Goal: Task Accomplishment & Management: Use online tool/utility

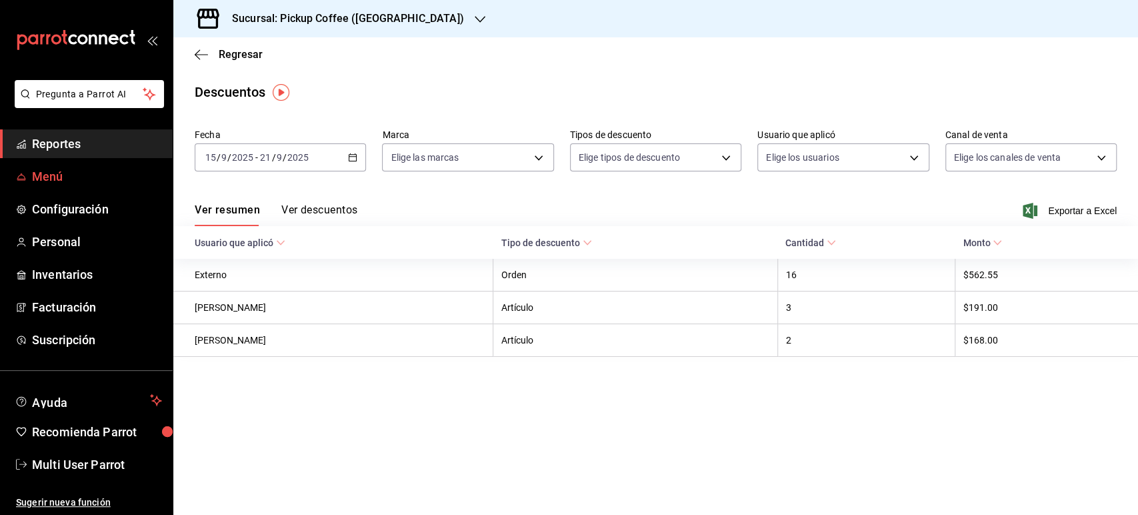
click at [47, 169] on span "Menú" at bounding box center [97, 176] width 130 height 18
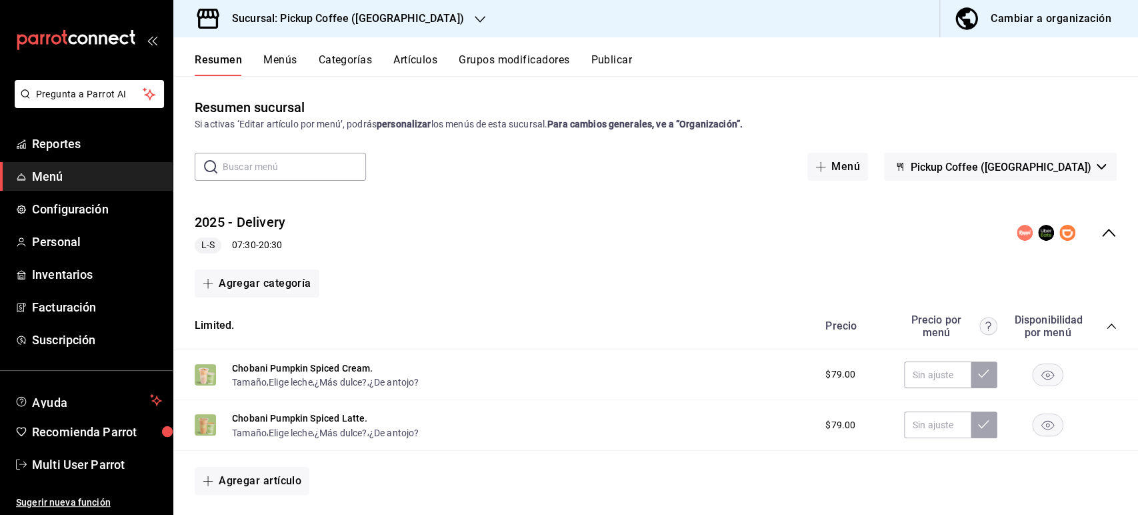
click at [369, 19] on h3 "Sucursal: Pickup Coffee ([GEOGRAPHIC_DATA])" at bounding box center [342, 19] width 243 height 16
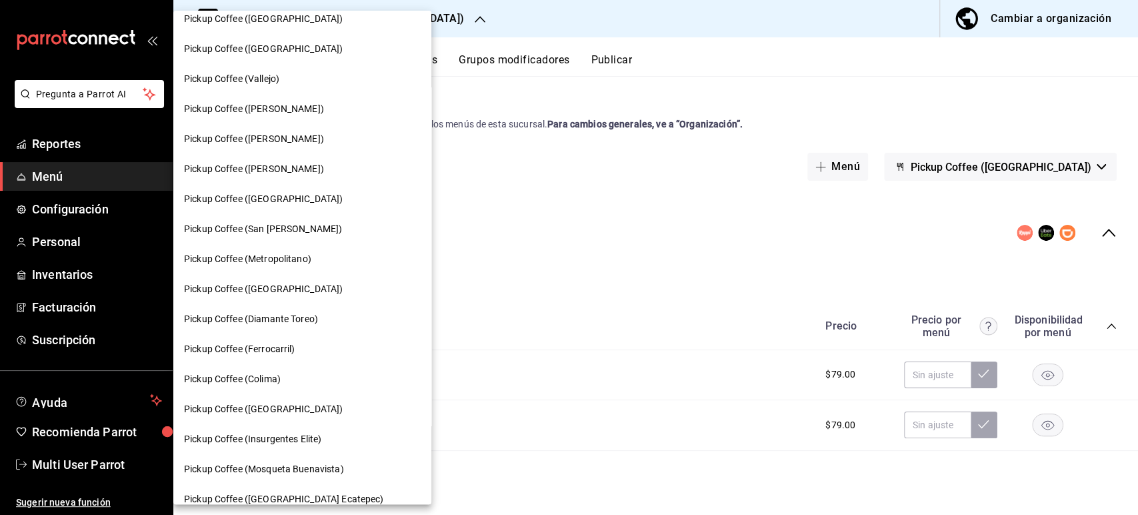
scroll to position [657, 0]
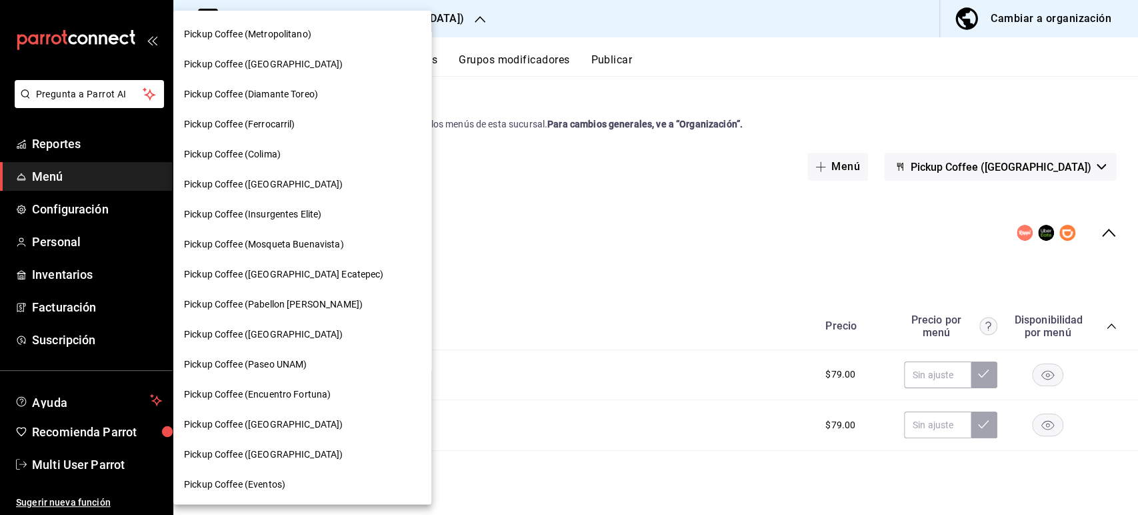
click at [313, 387] on span "Pickup Coffee (Encuentro Fortuna)" at bounding box center [257, 394] width 147 height 14
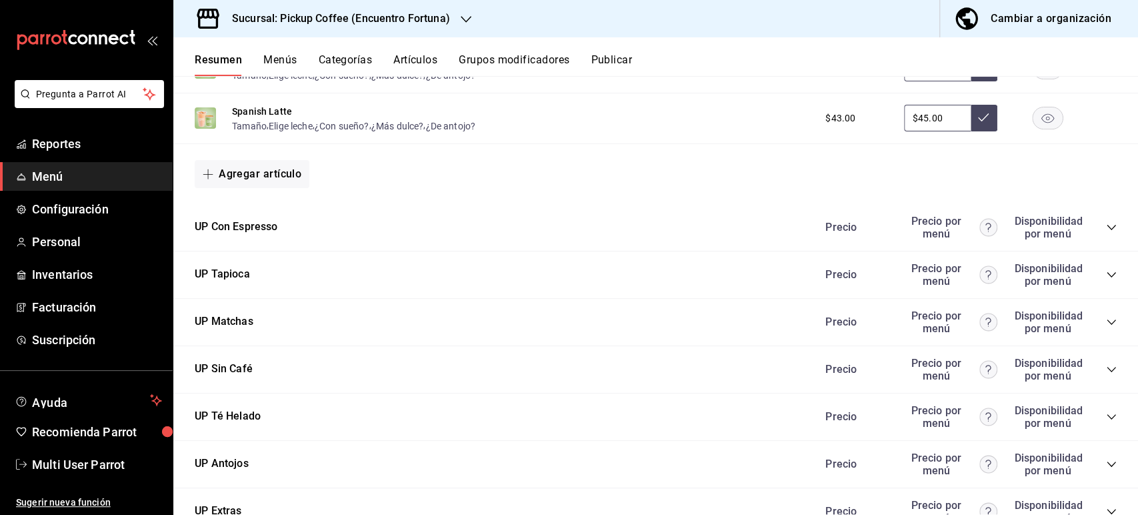
scroll to position [735, 0]
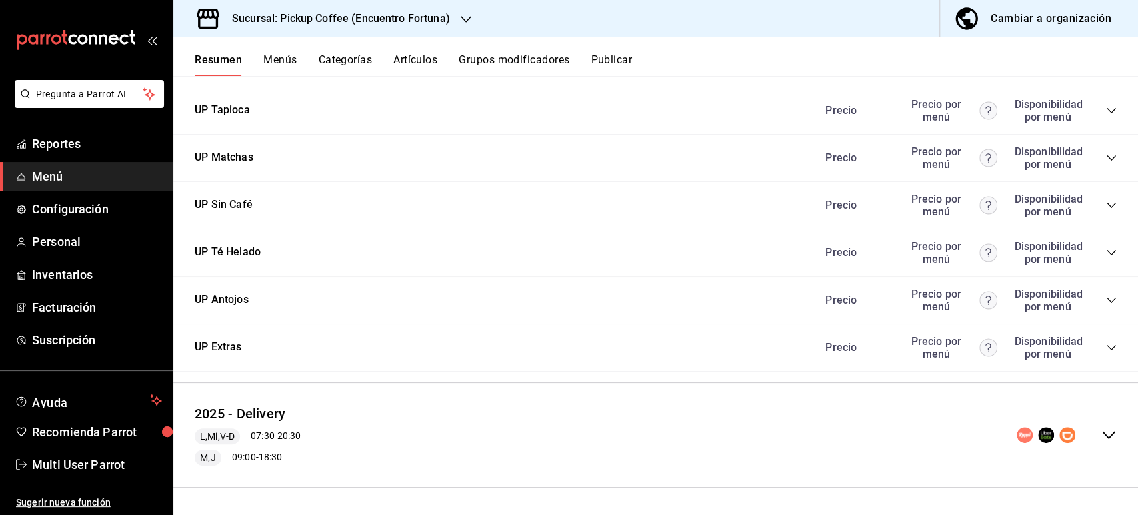
click at [1101, 442] on icon "collapse-menu-row" at bounding box center [1109, 435] width 16 height 16
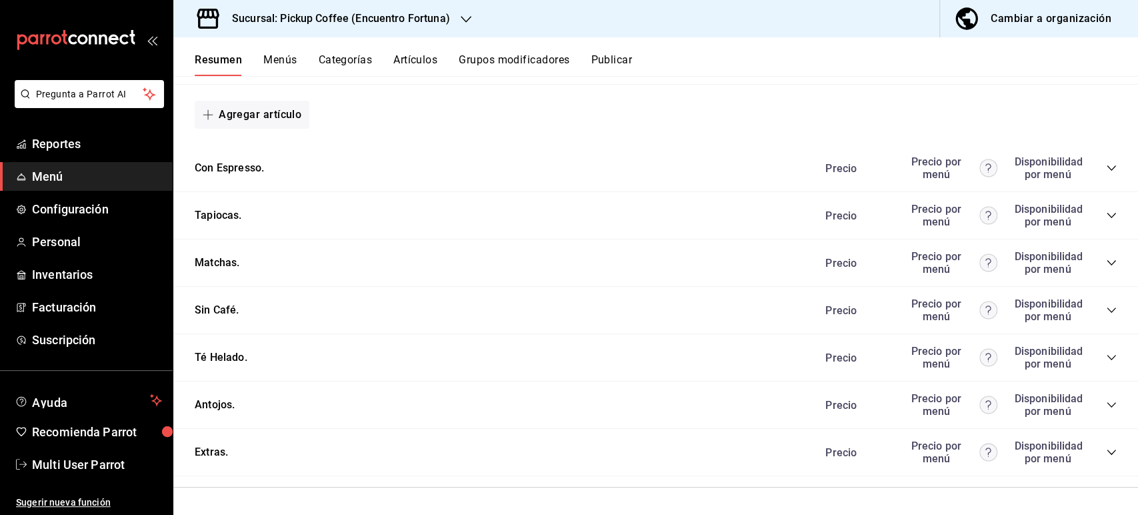
scroll to position [1578, 0]
click at [1106, 217] on icon "collapse-category-row" at bounding box center [1111, 215] width 11 height 11
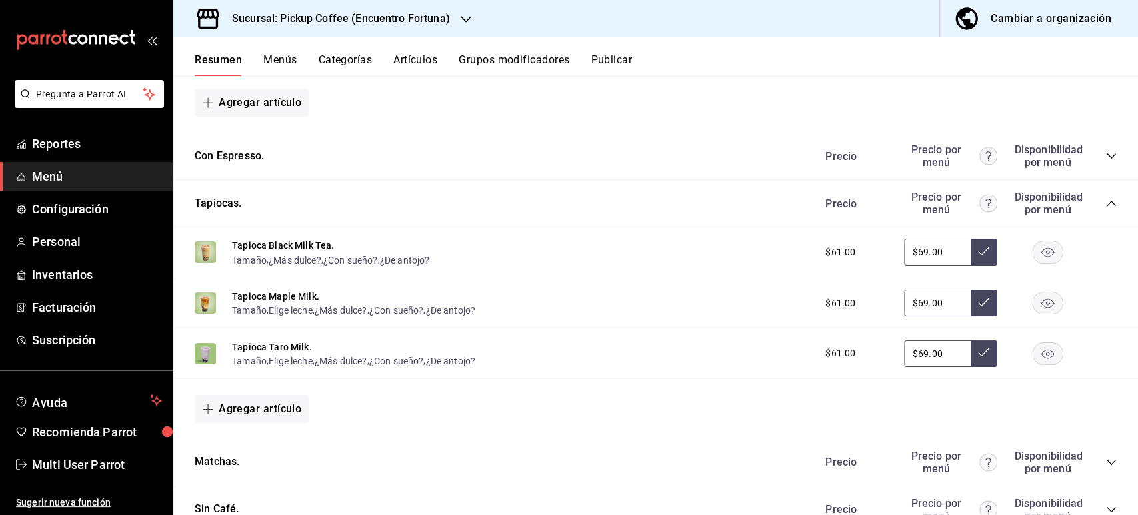
click at [1035, 259] on rect "button" at bounding box center [1048, 252] width 31 height 22
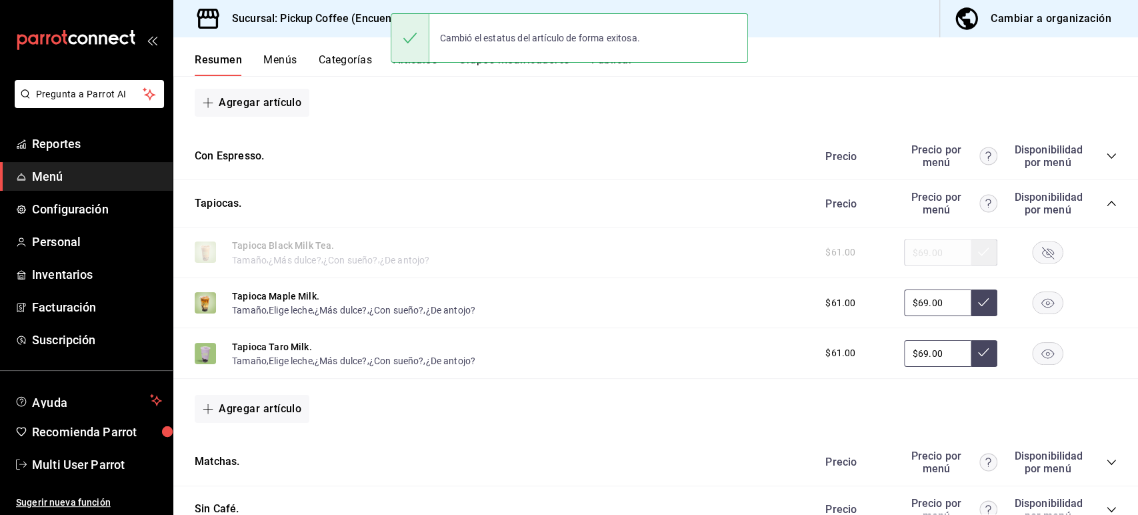
click at [1037, 307] on rect "button" at bounding box center [1048, 302] width 31 height 22
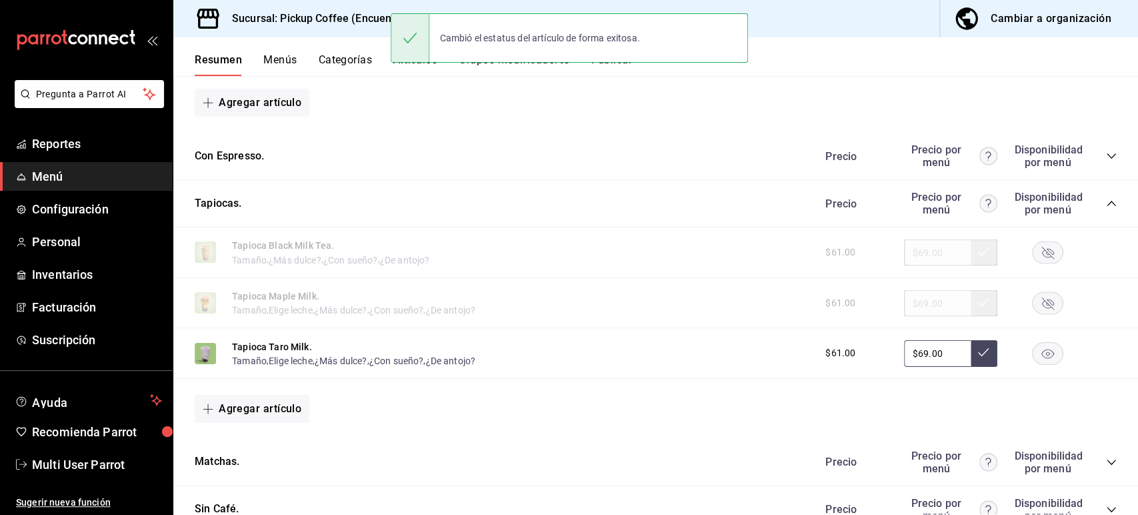
click at [1037, 364] on rect "button" at bounding box center [1048, 353] width 31 height 22
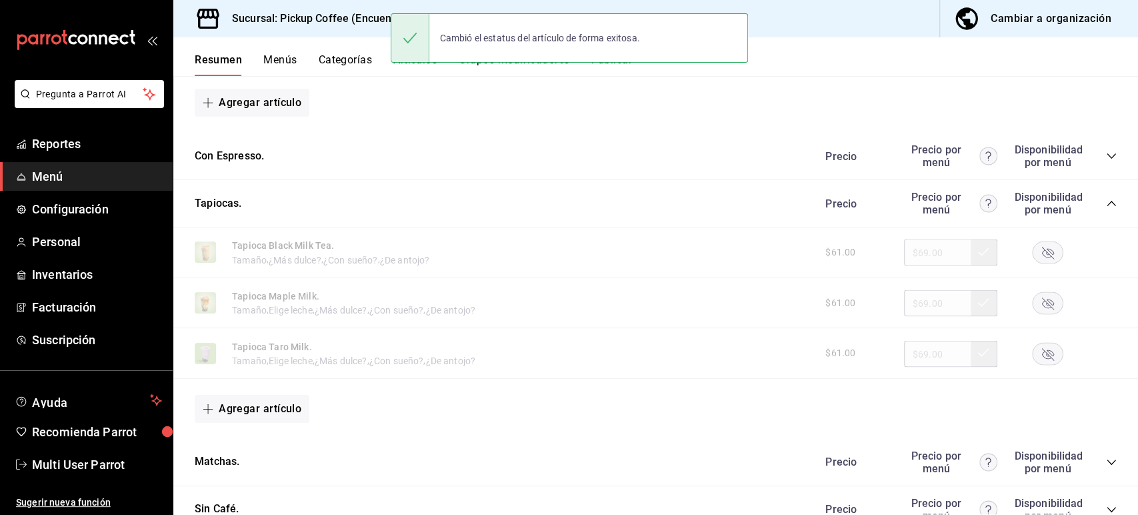
click at [619, 67] on button "Publicar" at bounding box center [611, 64] width 41 height 23
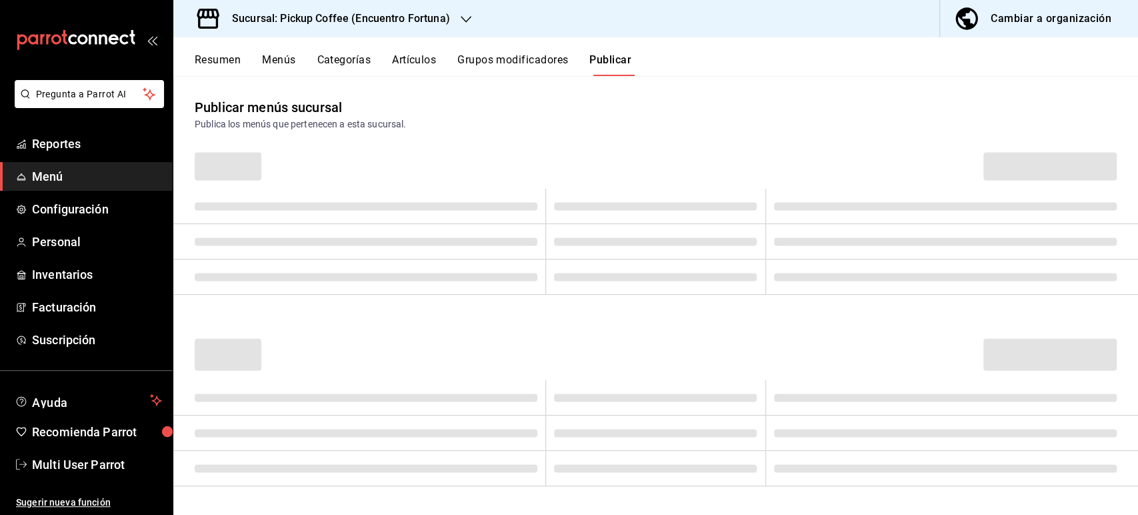
click at [619, 67] on button "Publicar" at bounding box center [610, 64] width 42 height 23
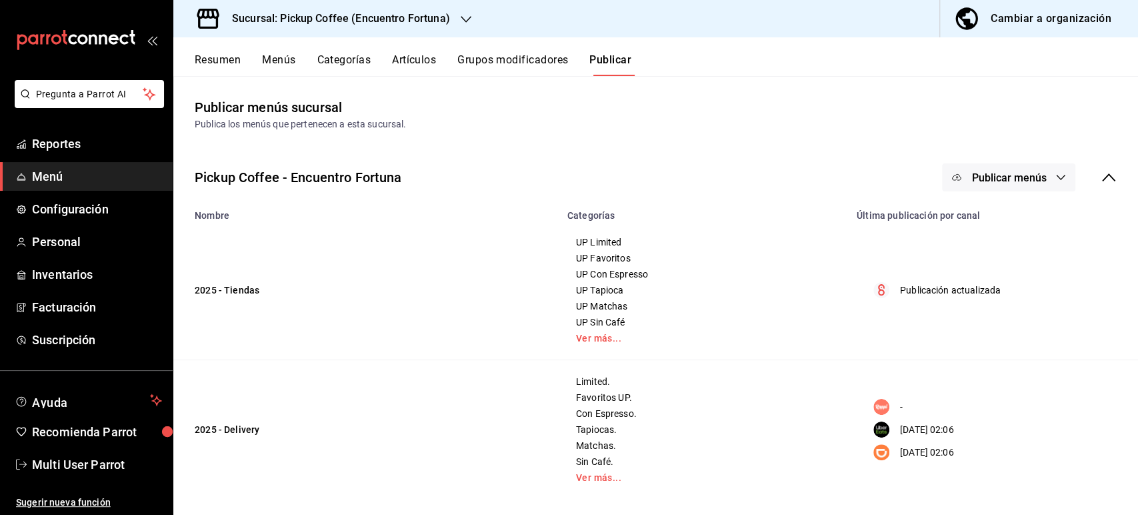
click at [981, 178] on span "Publicar menús" at bounding box center [1008, 177] width 75 height 13
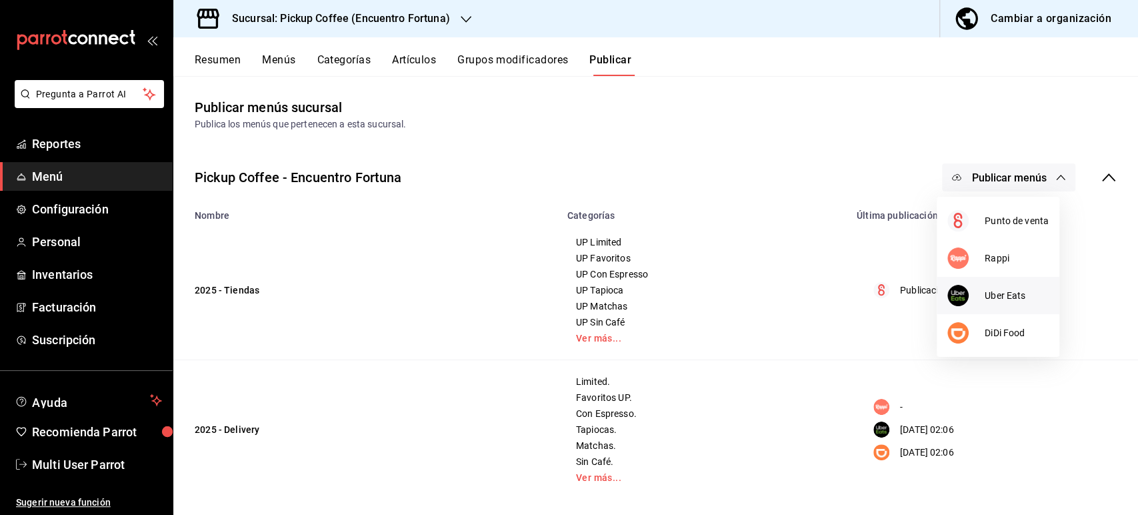
click at [973, 292] on div at bounding box center [965, 295] width 37 height 21
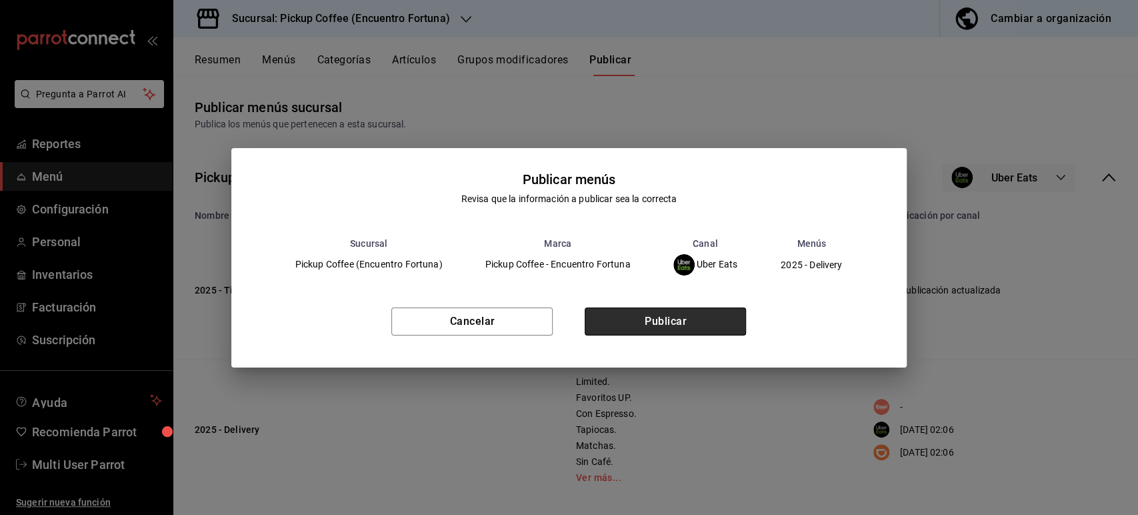
click at [679, 317] on button "Publicar" at bounding box center [665, 321] width 161 height 28
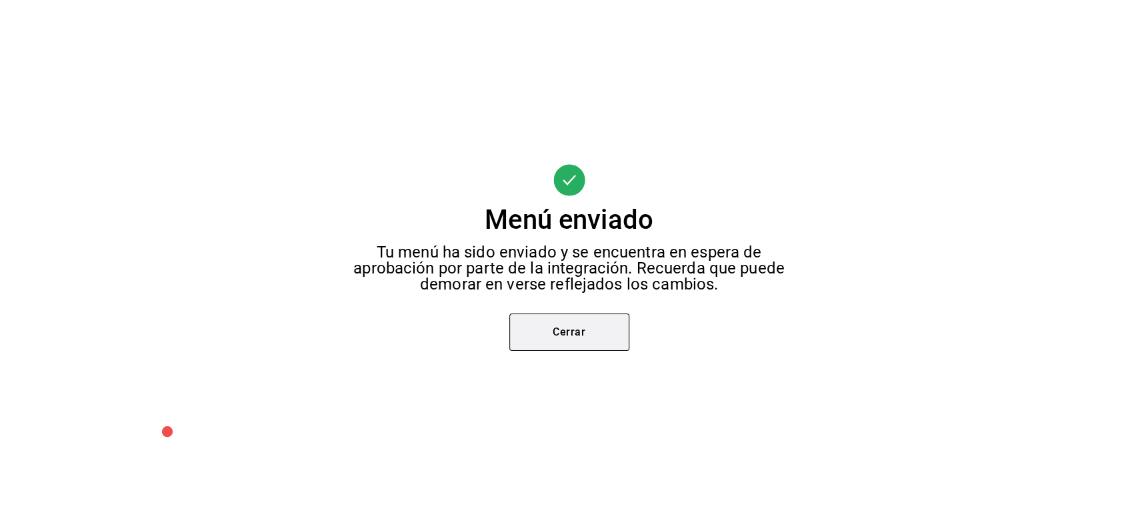
click at [555, 334] on button "Cerrar" at bounding box center [569, 331] width 120 height 37
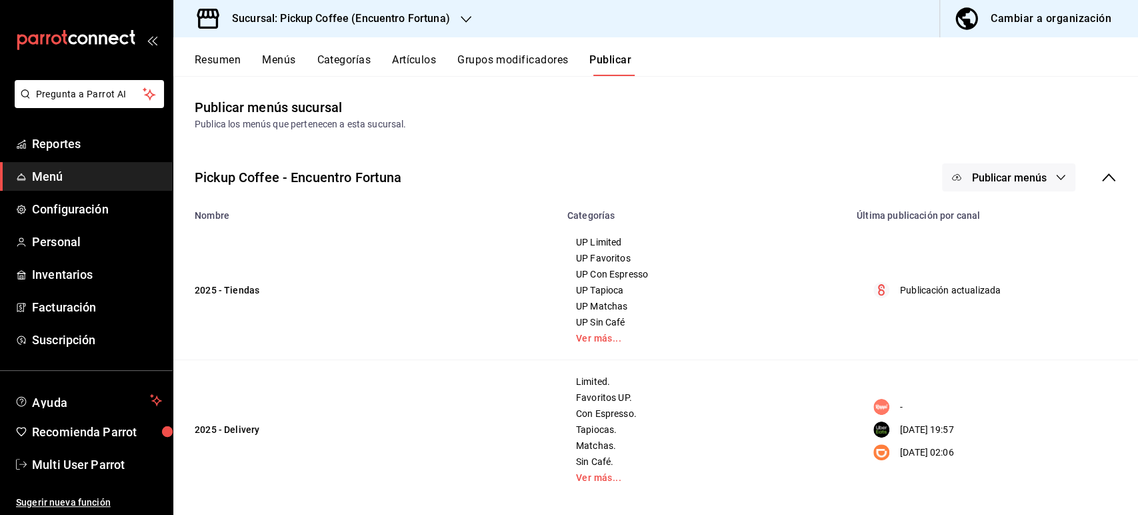
click at [1015, 176] on span "Publicar menús" at bounding box center [1008, 177] width 75 height 13
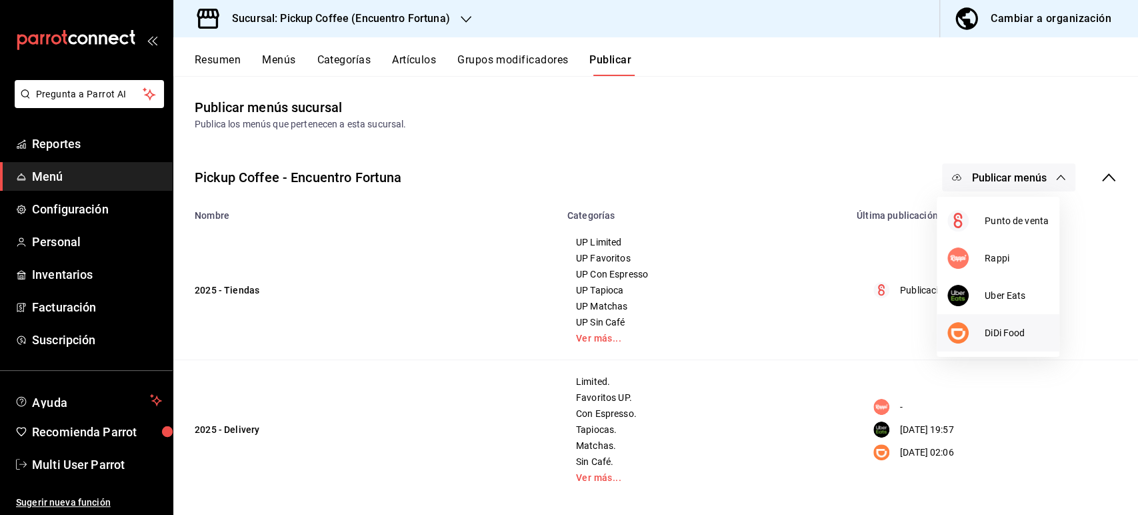
click at [987, 337] on span "DiDi Food" at bounding box center [1017, 333] width 64 height 14
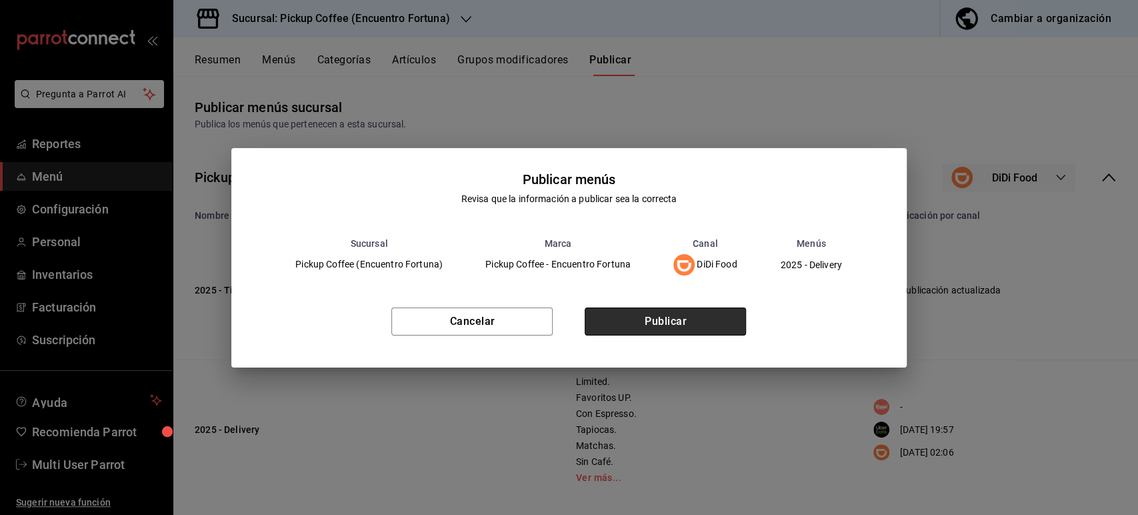
click at [685, 319] on button "Publicar" at bounding box center [665, 321] width 161 height 28
